Goal: Task Accomplishment & Management: Manage account settings

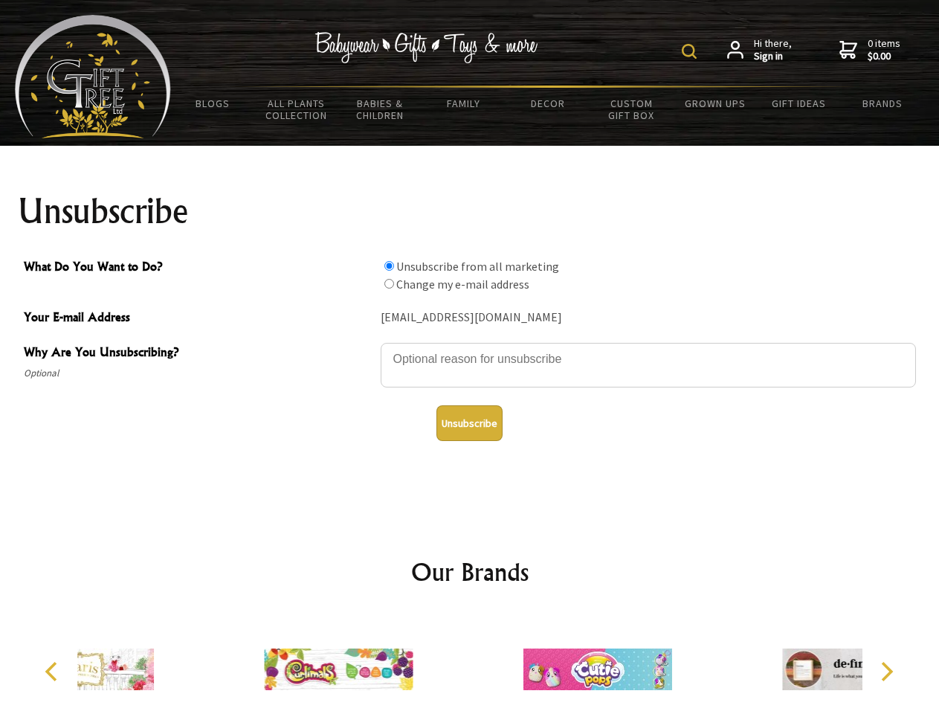
click at [691, 51] on img at bounding box center [689, 51] width 15 height 15
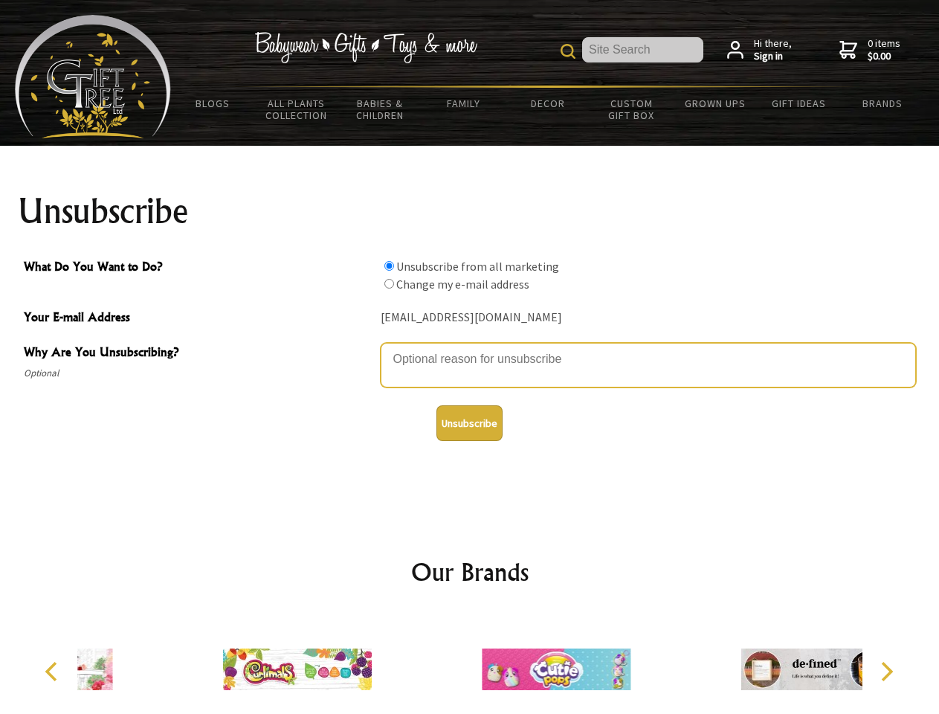
click at [470, 348] on textarea "Why Are You Unsubscribing?" at bounding box center [648, 365] width 535 height 45
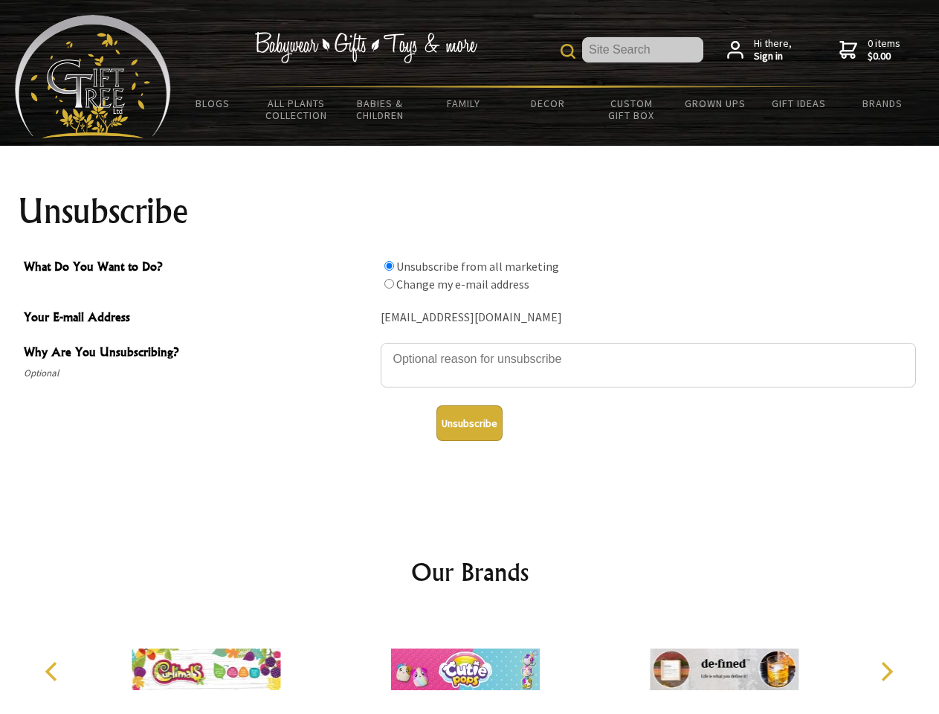
click at [389, 265] on input "What Do You Want to Do?" at bounding box center [389, 266] width 10 height 10
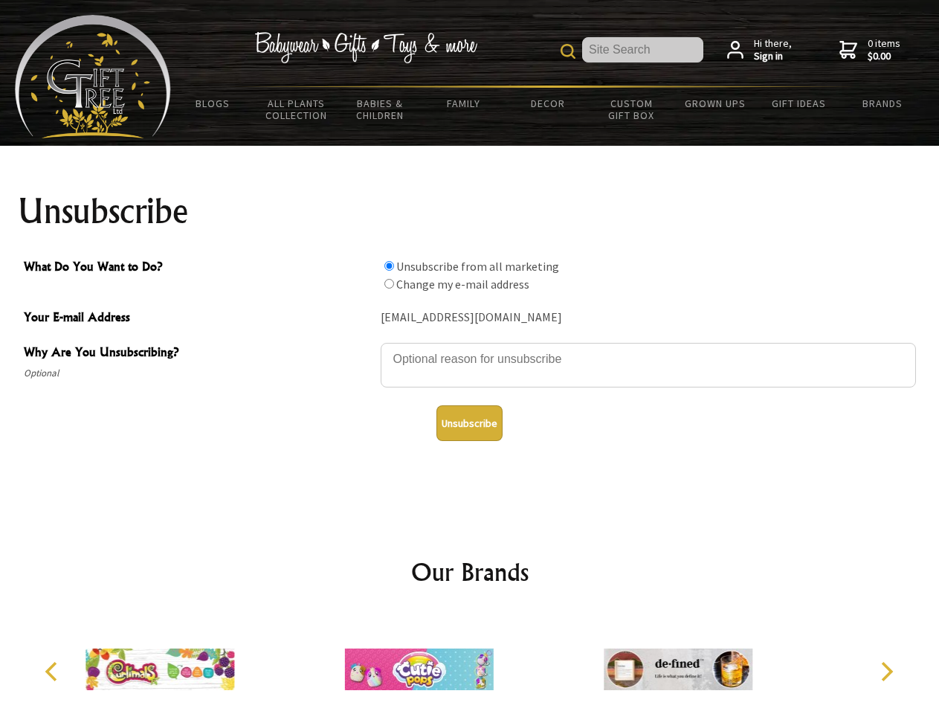
click at [389, 283] on input "What Do You Want to Do?" at bounding box center [389, 284] width 10 height 10
radio input "true"
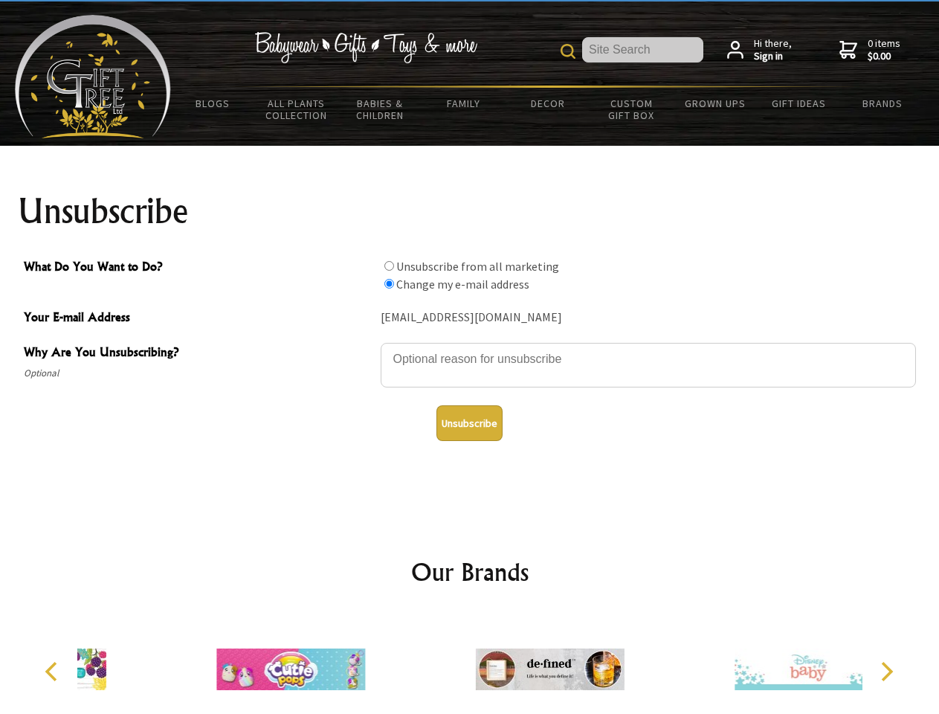
click at [469, 423] on button "Unsubscribe" at bounding box center [469, 423] width 66 height 36
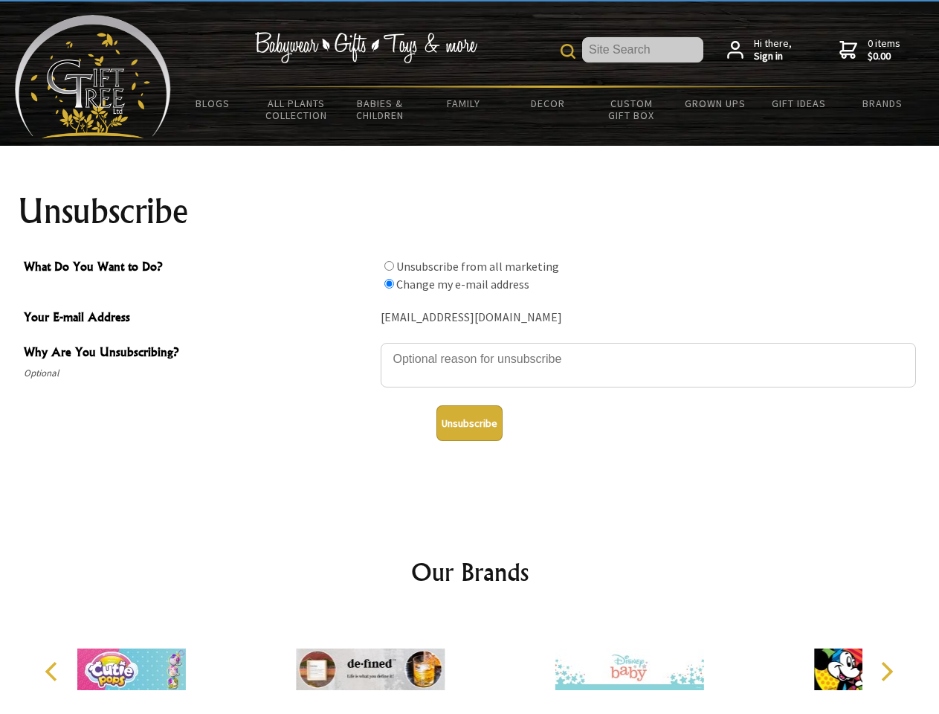
click at [500, 663] on div at bounding box center [629, 671] width 259 height 116
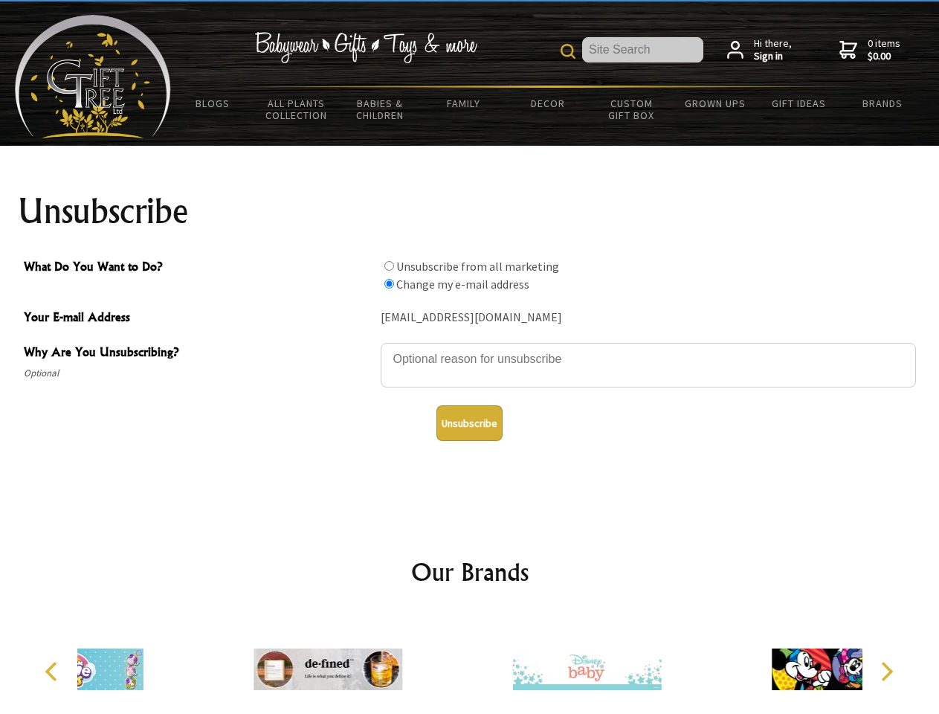
click at [54, 671] on icon "Previous" at bounding box center [52, 671] width 19 height 19
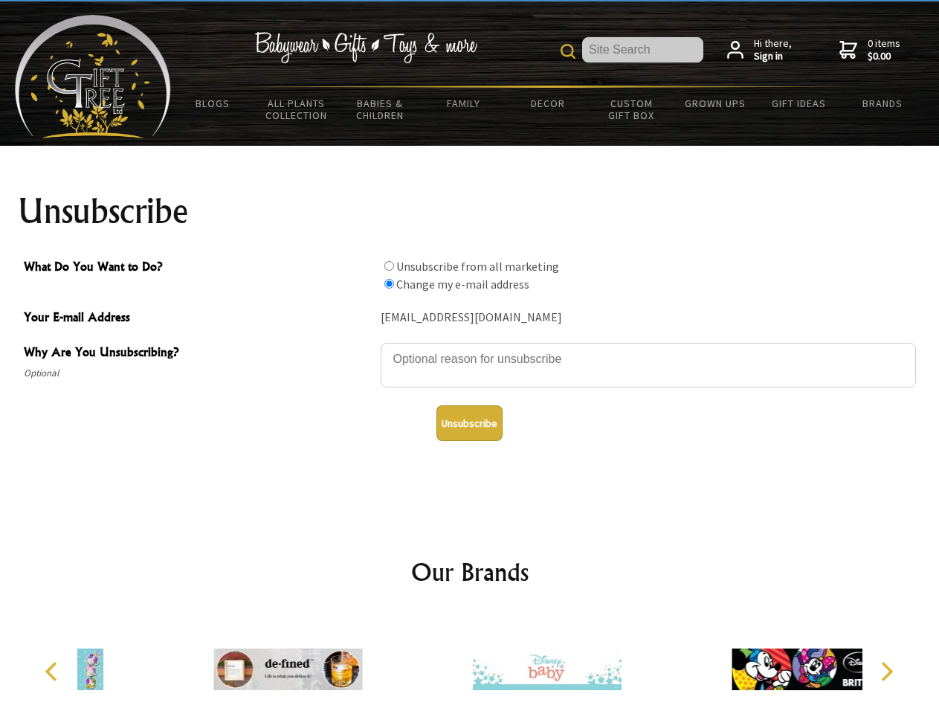
click at [886, 671] on icon "Next" at bounding box center [885, 671] width 19 height 19
